Goal: Task Accomplishment & Management: Complete application form

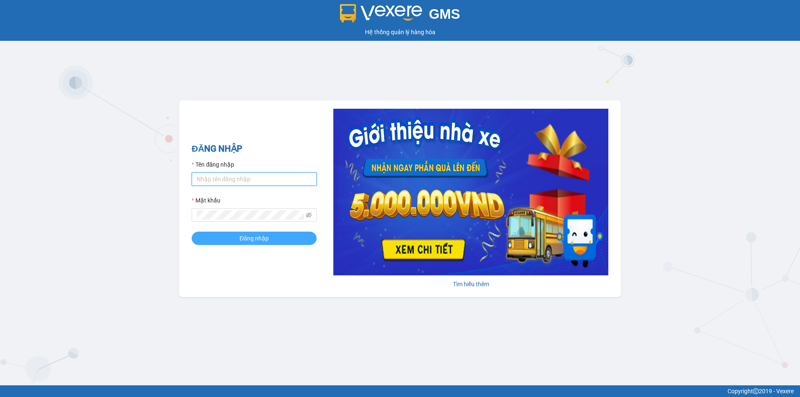
type input "vphklananh.hkot"
click at [238, 239] on button "Đăng nhập" at bounding box center [254, 238] width 125 height 13
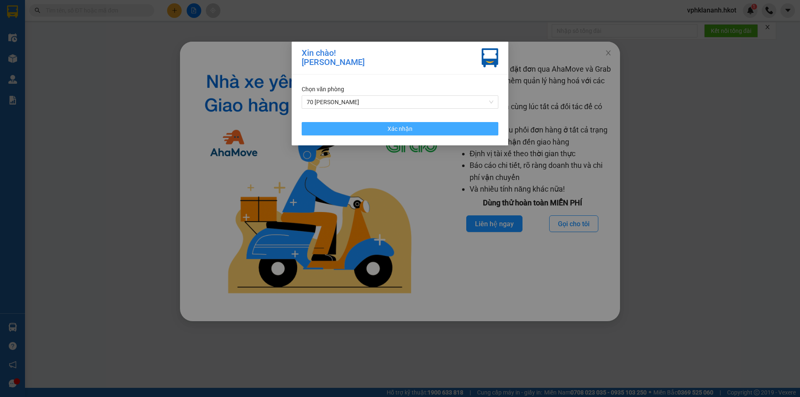
click at [390, 127] on span "Xác nhận" at bounding box center [399, 128] width 25 height 9
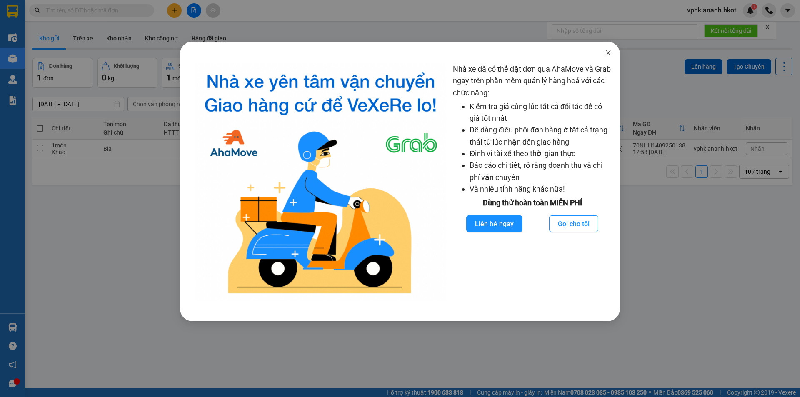
click at [606, 52] on icon "close" at bounding box center [608, 53] width 7 height 7
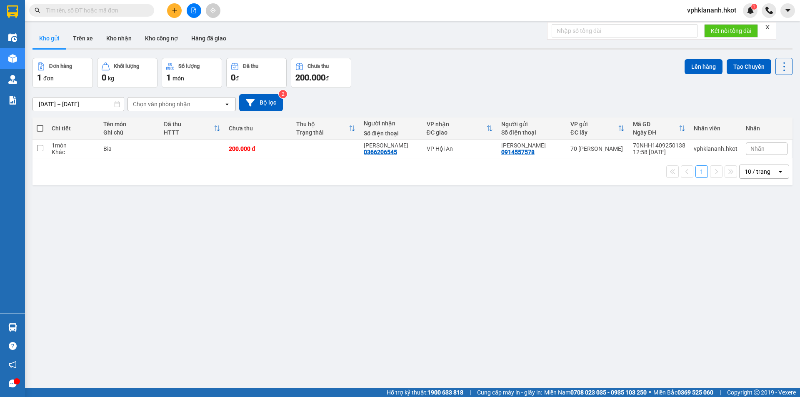
click at [174, 9] on icon "plus" at bounding box center [175, 10] width 6 height 6
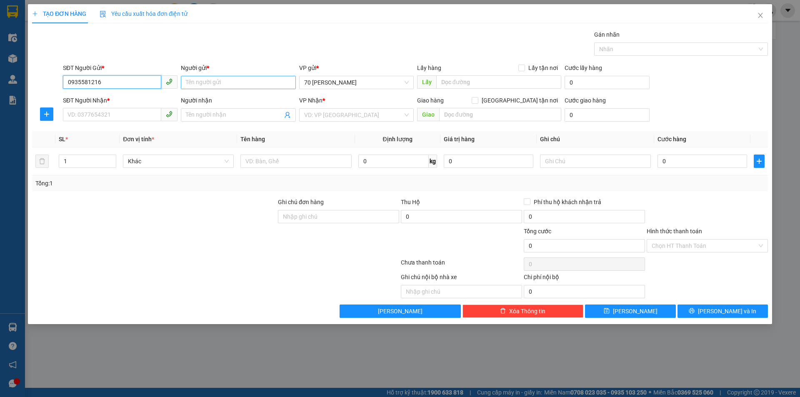
type input "0935581216"
click at [220, 82] on input "Người gửi *" at bounding box center [238, 82] width 115 height 13
type input "[PERSON_NAME]"
click at [87, 112] on input "SĐT Người Nhận *" at bounding box center [112, 114] width 98 height 13
drag, startPoint x: 105, startPoint y: 83, endPoint x: 63, endPoint y: 84, distance: 42.1
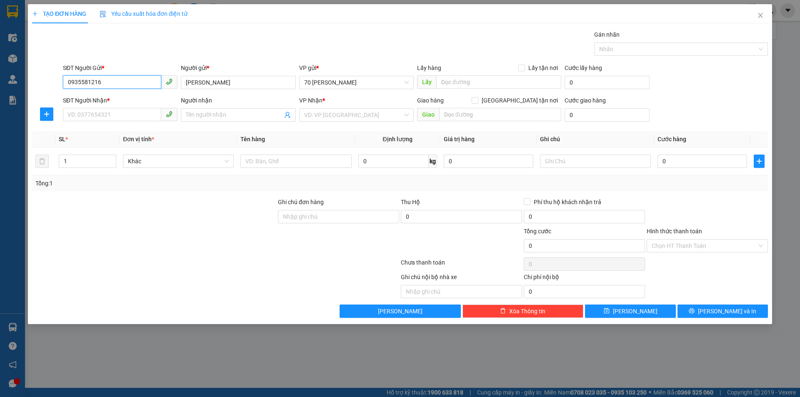
click at [63, 83] on input "0935581216" at bounding box center [112, 81] width 98 height 13
click at [98, 111] on input "SĐT Người Nhận *" at bounding box center [112, 114] width 98 height 13
paste input "0935581216"
type input "0935581216"
drag, startPoint x: 217, startPoint y: 85, endPoint x: 120, endPoint y: 97, distance: 98.2
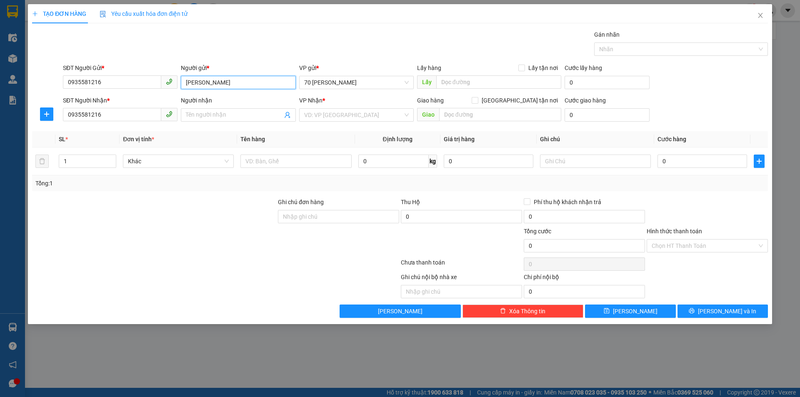
click at [120, 97] on form "SĐT Người Gửi * 0935581216 Người gửi * [PERSON_NAME] VP gửi * 70 [PERSON_NAME] …" at bounding box center [400, 94] width 736 height 62
click at [194, 119] on input "Người nhận" at bounding box center [234, 114] width 96 height 9
paste input "[PERSON_NAME]"
type input "[PERSON_NAME]"
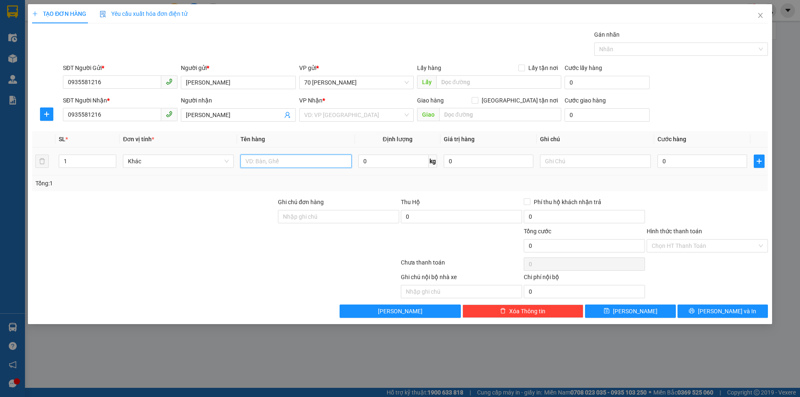
click at [255, 161] on input "text" at bounding box center [295, 161] width 111 height 13
type input "xe máy"
click at [670, 155] on input "0" at bounding box center [702, 161] width 90 height 13
click at [675, 167] on input "0" at bounding box center [702, 161] width 90 height 13
click at [667, 165] on input "0" at bounding box center [702, 161] width 90 height 13
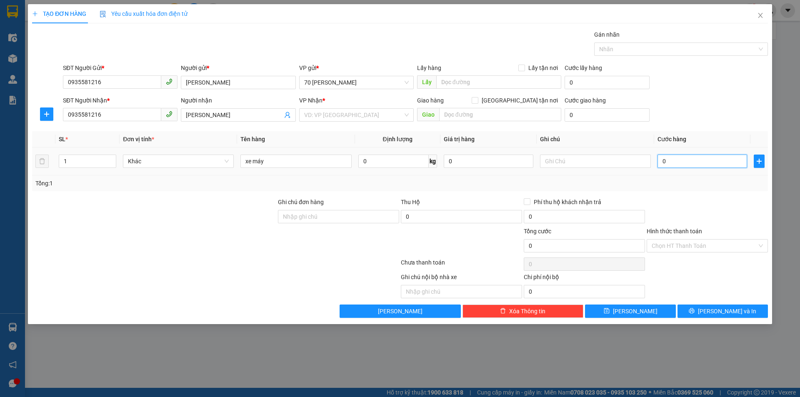
click at [660, 160] on input "0" at bounding box center [702, 161] width 90 height 13
drag, startPoint x: 673, startPoint y: 163, endPoint x: 654, endPoint y: 170, distance: 20.0
click at [654, 170] on td "0" at bounding box center [702, 161] width 96 height 28
click at [671, 162] on input "0" at bounding box center [702, 161] width 90 height 13
drag, startPoint x: 666, startPoint y: 162, endPoint x: 619, endPoint y: 164, distance: 46.7
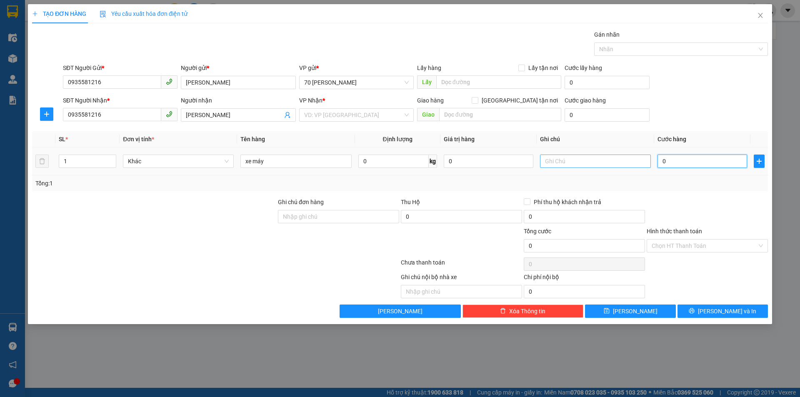
click at [619, 164] on tr "1 Khác xe máy 0 kg 0 0" at bounding box center [400, 161] width 736 height 28
type input "006"
type input "6"
type input "0.066"
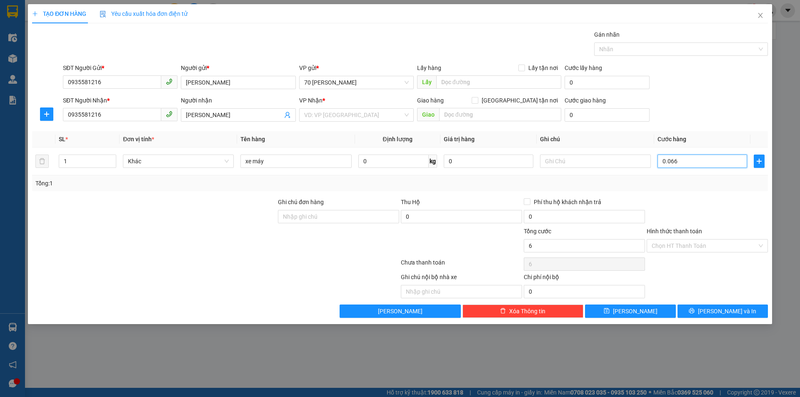
type input "66"
type input "006"
type input "6"
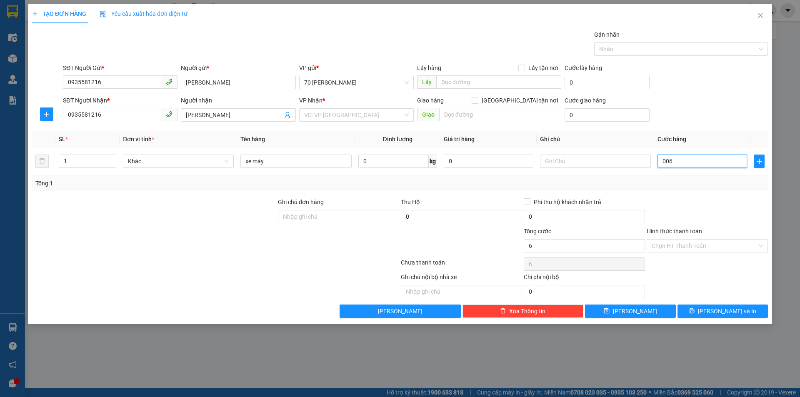
type input "0.060"
type input "60"
type input "00.600"
type input "600"
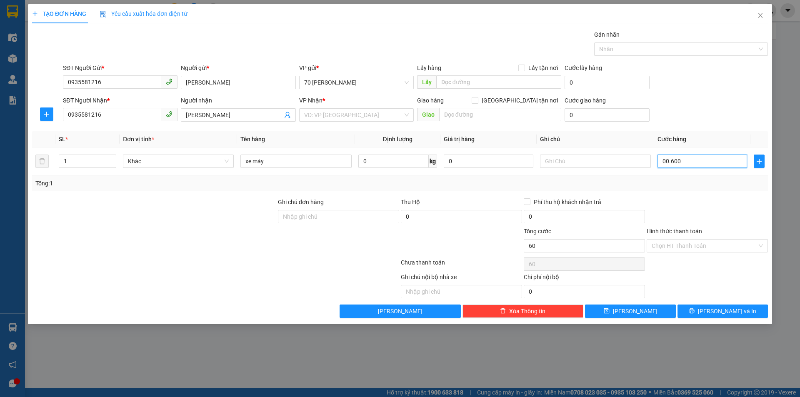
type input "600"
type input "0.006.000"
type input "6.000"
click at [670, 159] on input "0.006.000" at bounding box center [702, 161] width 90 height 13
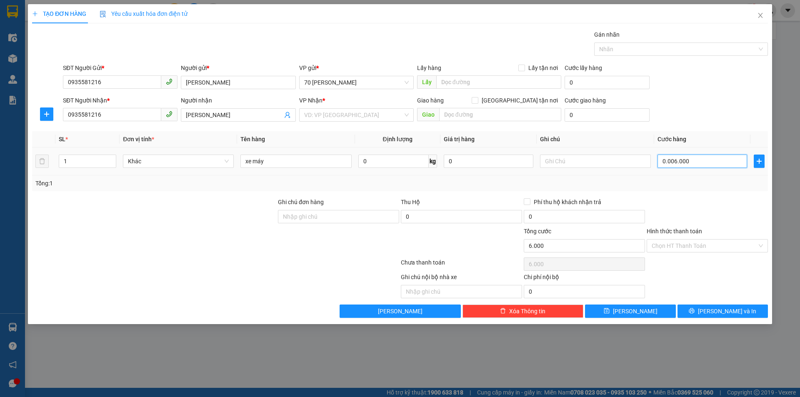
type input "006.000"
type input "6.000"
click at [686, 160] on input "006.000" at bounding box center [702, 161] width 90 height 13
type input "0.060.000"
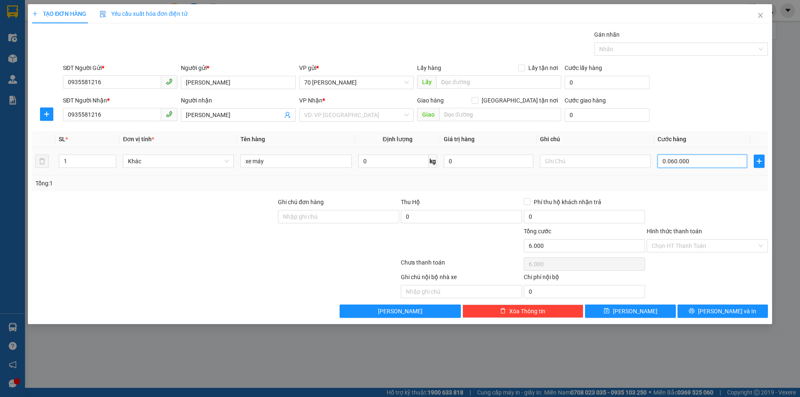
type input "60.000"
type input "006.000.000"
type input "6.000.000"
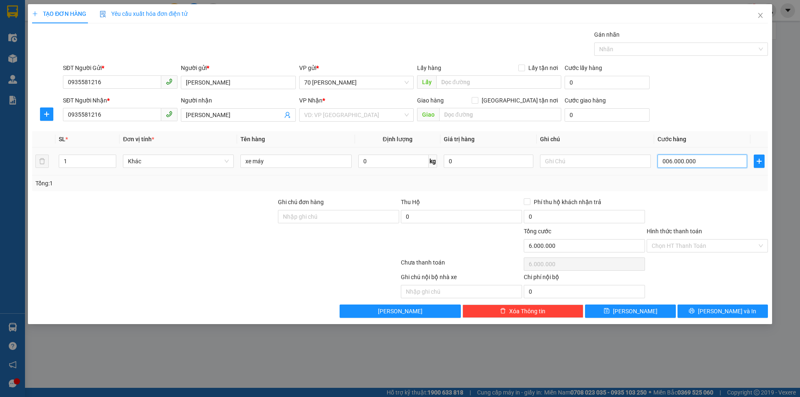
click at [667, 161] on input "006.000.000" at bounding box center [702, 161] width 90 height 13
type input "00.600.000"
type input "600.000"
click at [672, 160] on input "00.600.000" at bounding box center [702, 161] width 90 height 13
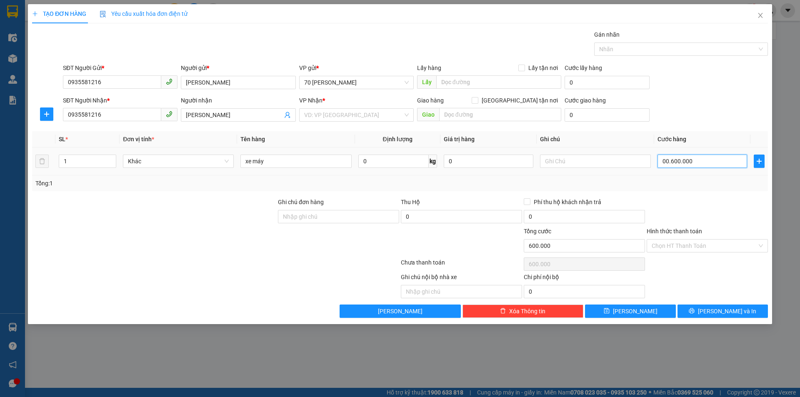
click at [672, 160] on input "00.600.000" at bounding box center [702, 161] width 90 height 13
drag, startPoint x: 698, startPoint y: 159, endPoint x: 633, endPoint y: 167, distance: 65.9
click at [633, 167] on tr "1 Khác xe máy 0 kg 0 00.600.000" at bounding box center [400, 161] width 736 height 28
click at [761, 14] on icon "close" at bounding box center [760, 15] width 7 height 7
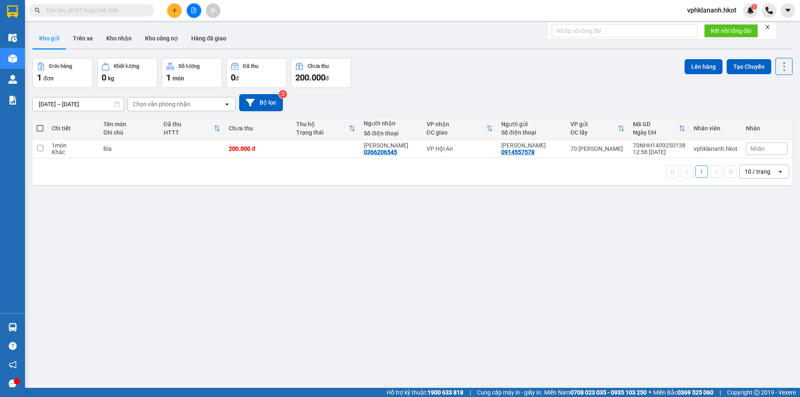
click at [173, 9] on icon "plus" at bounding box center [175, 10] width 6 height 6
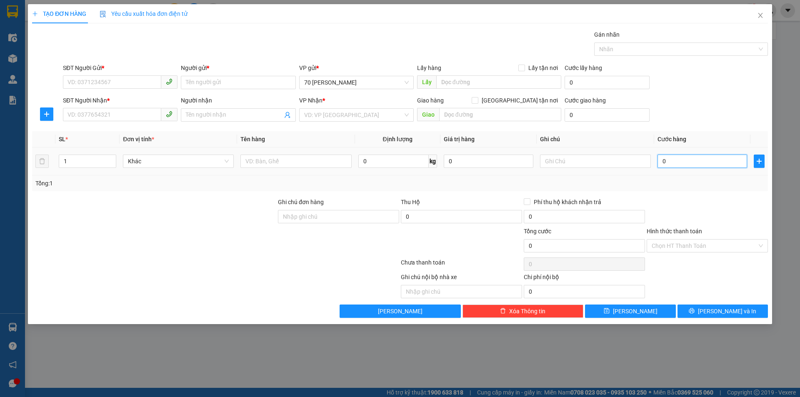
click at [669, 160] on input "0" at bounding box center [702, 161] width 90 height 13
click at [669, 162] on input "0" at bounding box center [702, 161] width 90 height 13
click at [667, 161] on input "0" at bounding box center [702, 161] width 90 height 13
drag, startPoint x: 664, startPoint y: 161, endPoint x: 652, endPoint y: 160, distance: 11.3
click at [652, 160] on tr "1 Khác 0 kg 0 0" at bounding box center [400, 161] width 736 height 28
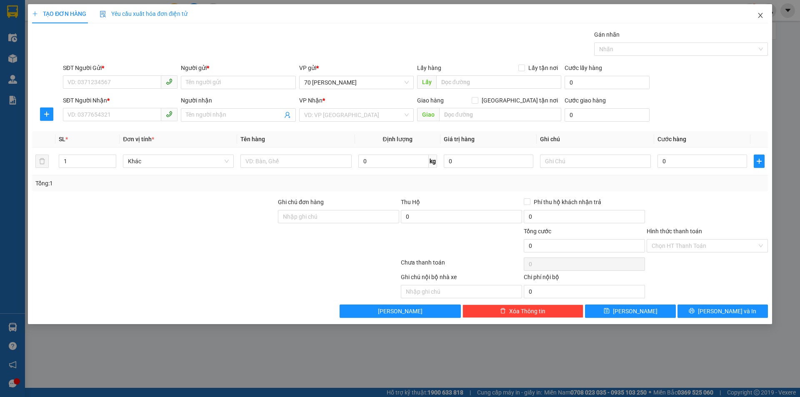
click at [761, 13] on icon "close" at bounding box center [760, 15] width 7 height 7
